Goal: Communication & Community: Answer question/provide support

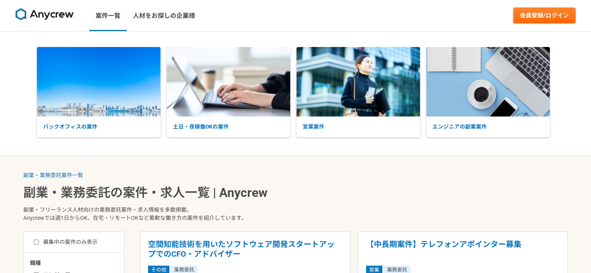
click at [539, 17] on link "会員登録/ログイン" at bounding box center [544, 16] width 62 height 16
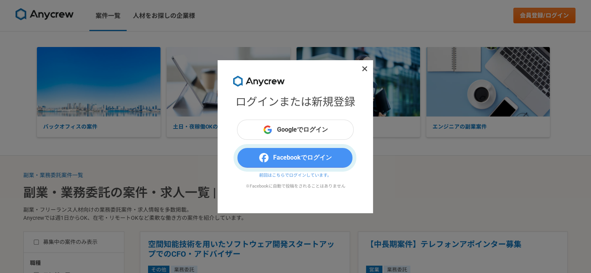
click at [314, 157] on button "Facebookでログイン" at bounding box center [295, 158] width 117 height 20
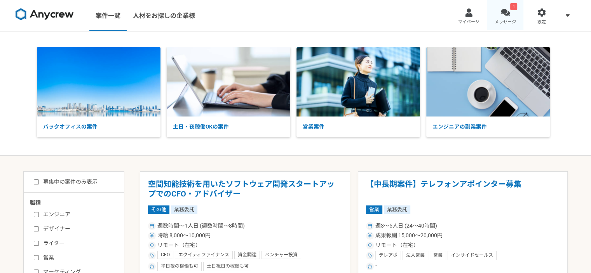
click at [508, 16] on div at bounding box center [505, 12] width 9 height 9
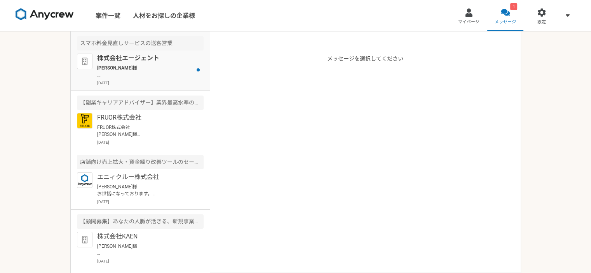
click at [143, 54] on p "株式会社エージェント" at bounding box center [145, 58] width 96 height 9
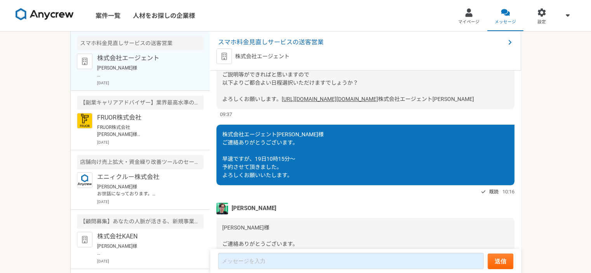
scroll to position [259, 0]
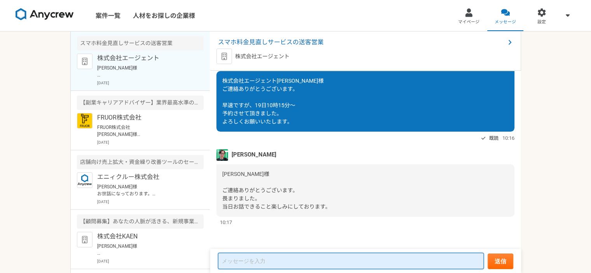
click at [357, 259] on textarea at bounding box center [351, 261] width 266 height 16
type textarea "m"
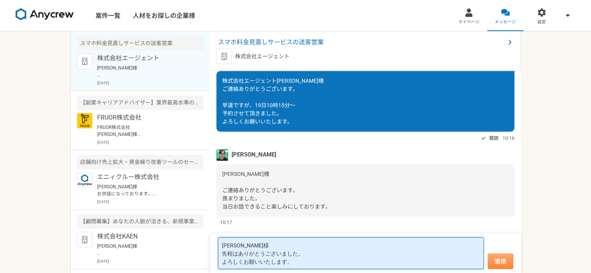
type textarea "[PERSON_NAME]様 先程はありがとうございました。 よろしくお願いいたします。"
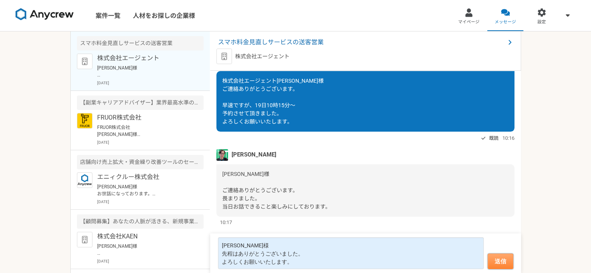
click at [499, 259] on button "送信" at bounding box center [501, 262] width 26 height 16
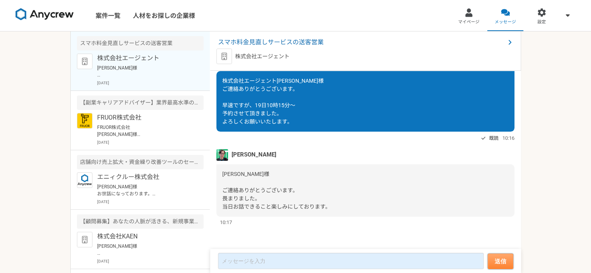
scroll to position [333, 0]
